Goal: Navigation & Orientation: Find specific page/section

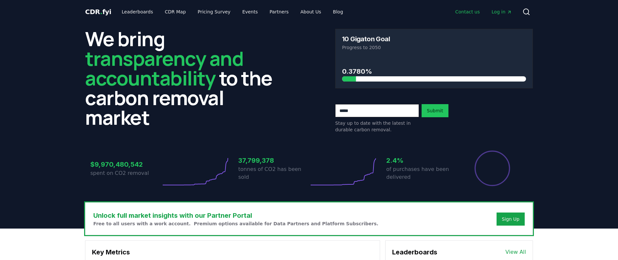
click at [484, 9] on link "Contact us" at bounding box center [467, 12] width 35 height 12
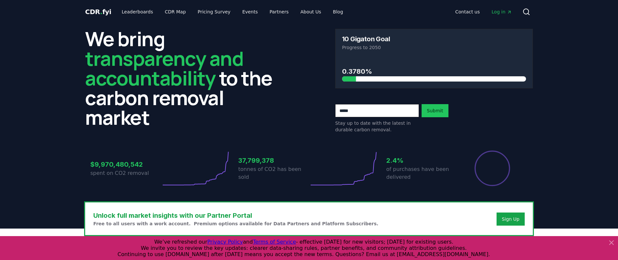
click at [499, 10] on span "Log in" at bounding box center [501, 12] width 20 height 7
click at [137, 9] on link "Leaderboards" at bounding box center [137, 12] width 42 height 12
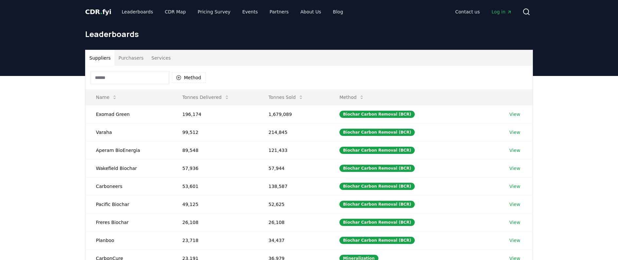
click at [155, 61] on button "Services" at bounding box center [161, 58] width 27 height 16
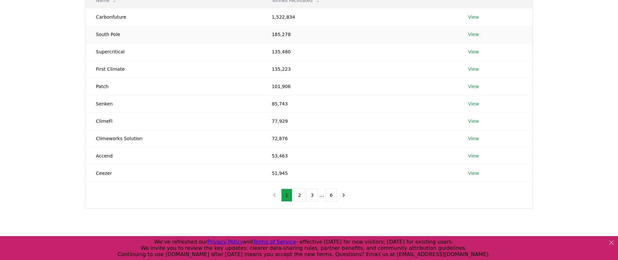
scroll to position [110, 0]
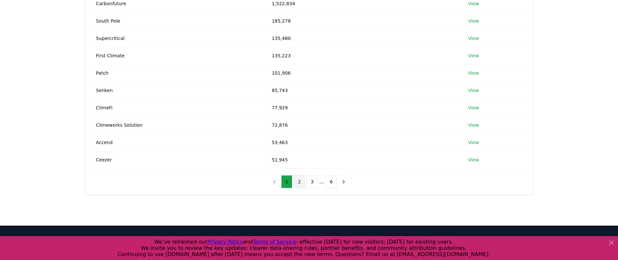
click at [301, 184] on button "2" at bounding box center [298, 181] width 11 height 13
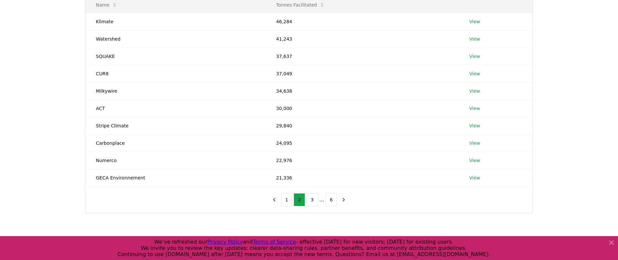
scroll to position [108, 0]
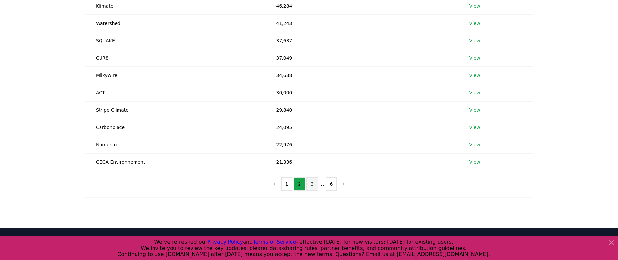
click at [308, 180] on button "3" at bounding box center [311, 183] width 11 height 13
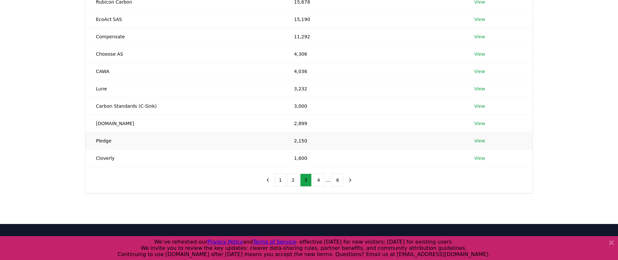
scroll to position [132, 0]
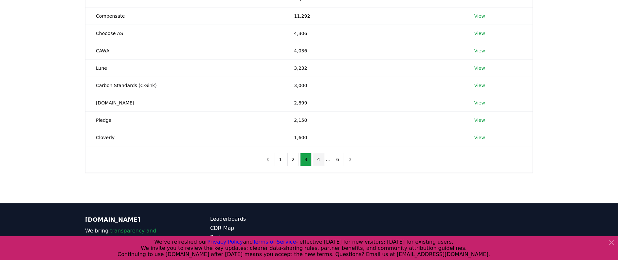
click at [317, 160] on button "4" at bounding box center [318, 159] width 11 height 13
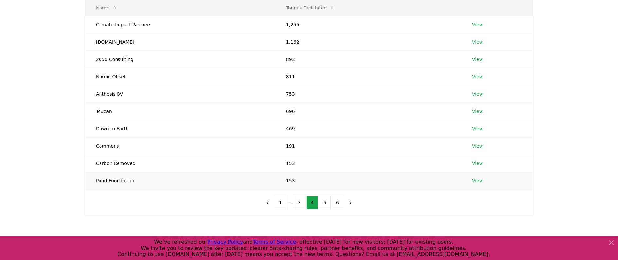
scroll to position [91, 0]
click at [323, 201] on button "5" at bounding box center [324, 200] width 11 height 13
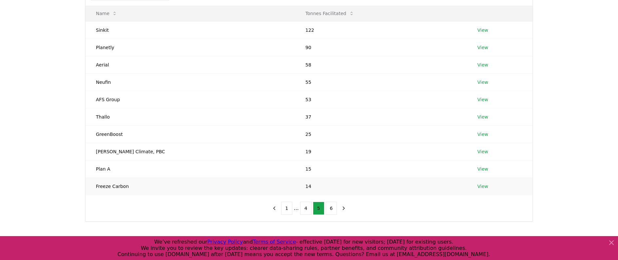
scroll to position [97, 0]
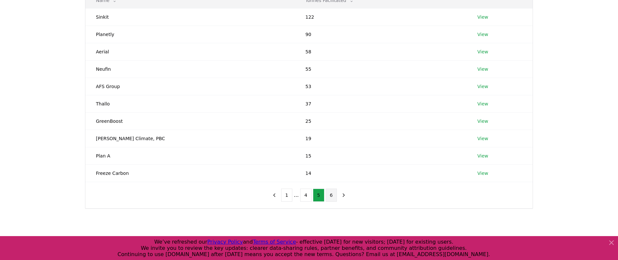
click at [328, 192] on button "6" at bounding box center [331, 194] width 11 height 13
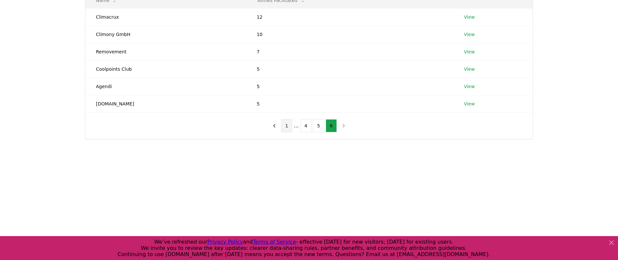
click at [281, 128] on nav "1 ... 4 5 6" at bounding box center [309, 125] width 81 height 13
click at [286, 127] on button "1" at bounding box center [286, 125] width 11 height 13
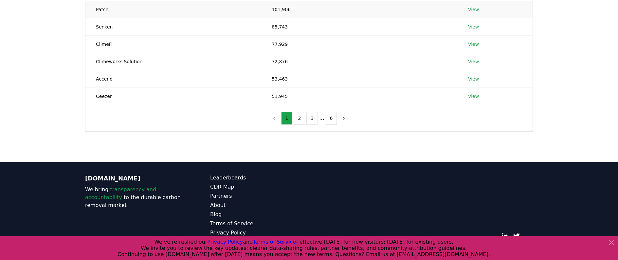
scroll to position [181, 0]
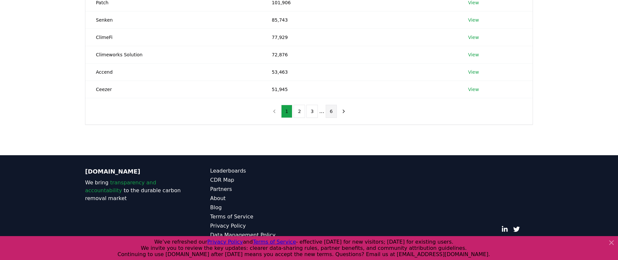
click at [326, 108] on button "6" at bounding box center [331, 111] width 11 height 13
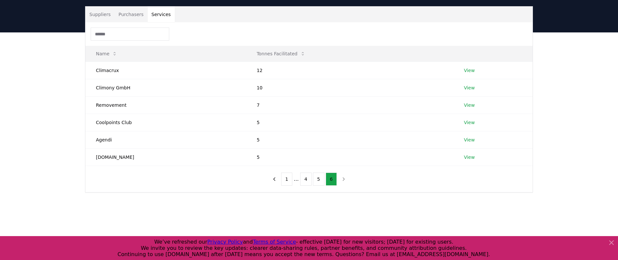
scroll to position [38, 0]
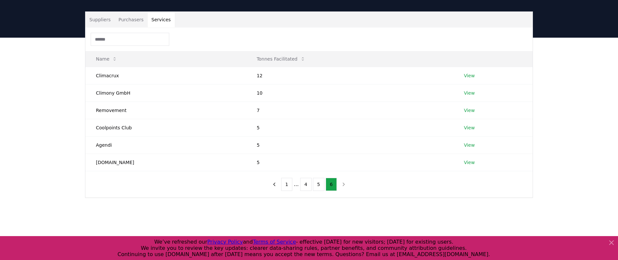
click at [343, 185] on nav "1 ... 4 5 6" at bounding box center [309, 184] width 81 height 13
click at [323, 186] on button "5" at bounding box center [318, 184] width 11 height 13
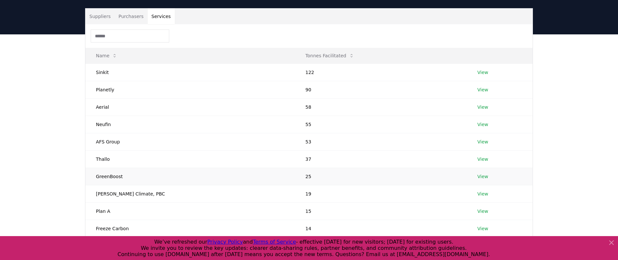
scroll to position [41, 0]
